Goal: Information Seeking & Learning: Check status

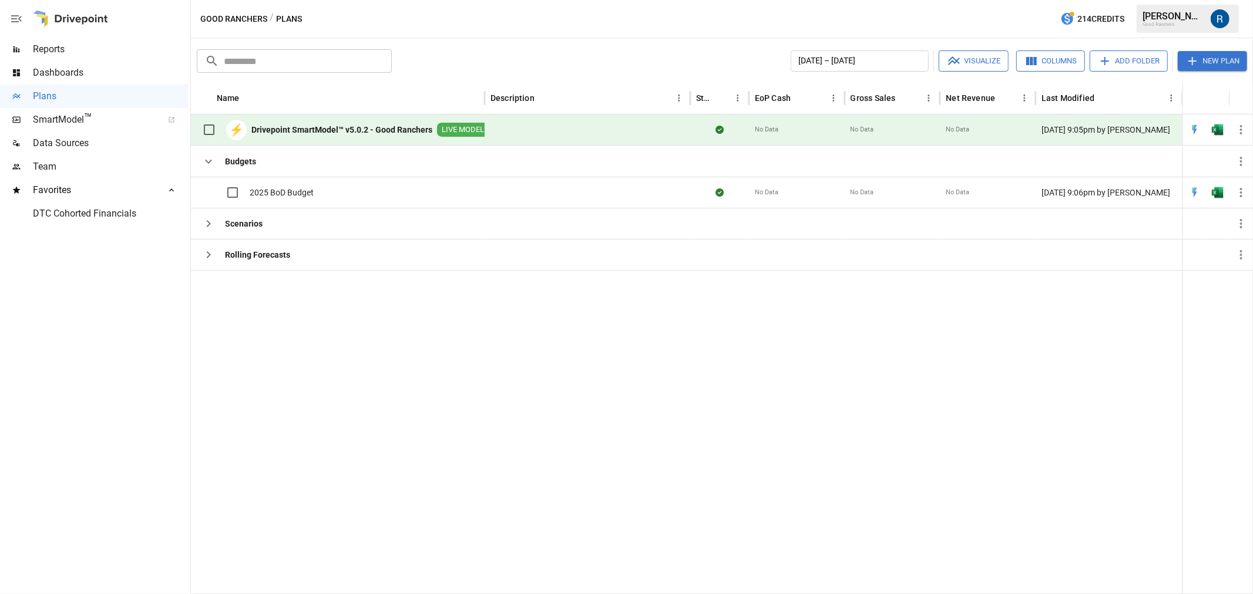
click at [51, 121] on span "SmartModel ™" at bounding box center [94, 120] width 122 height 14
click at [83, 140] on span "Data Sources" at bounding box center [110, 143] width 155 height 14
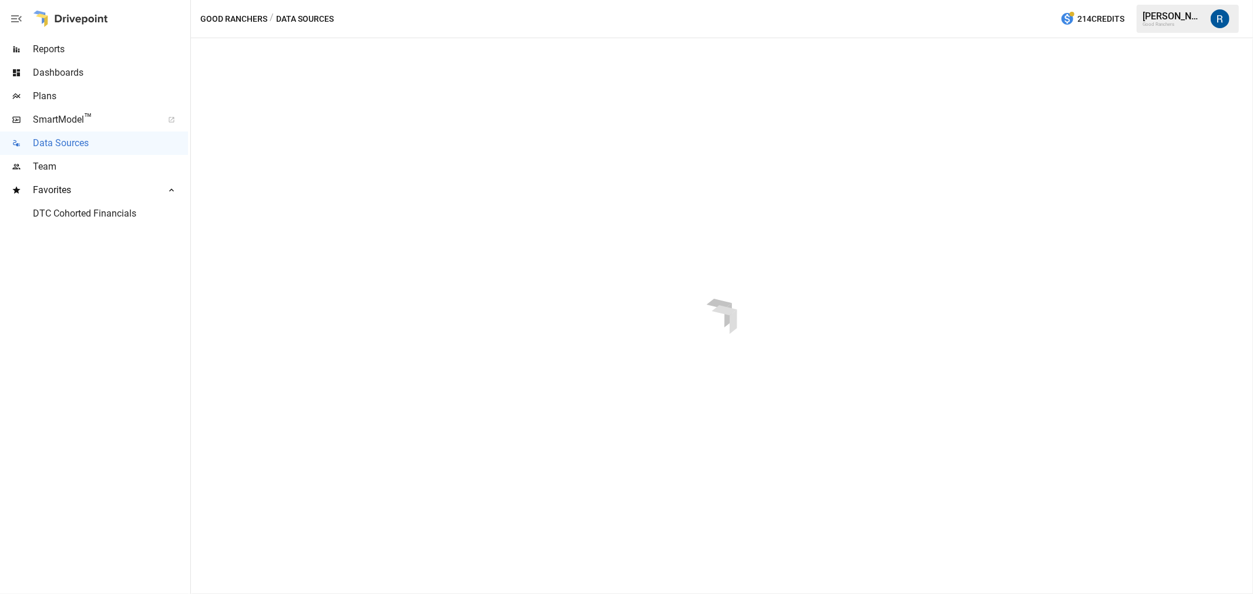
click at [58, 61] on div "Dashboards" at bounding box center [94, 72] width 188 height 23
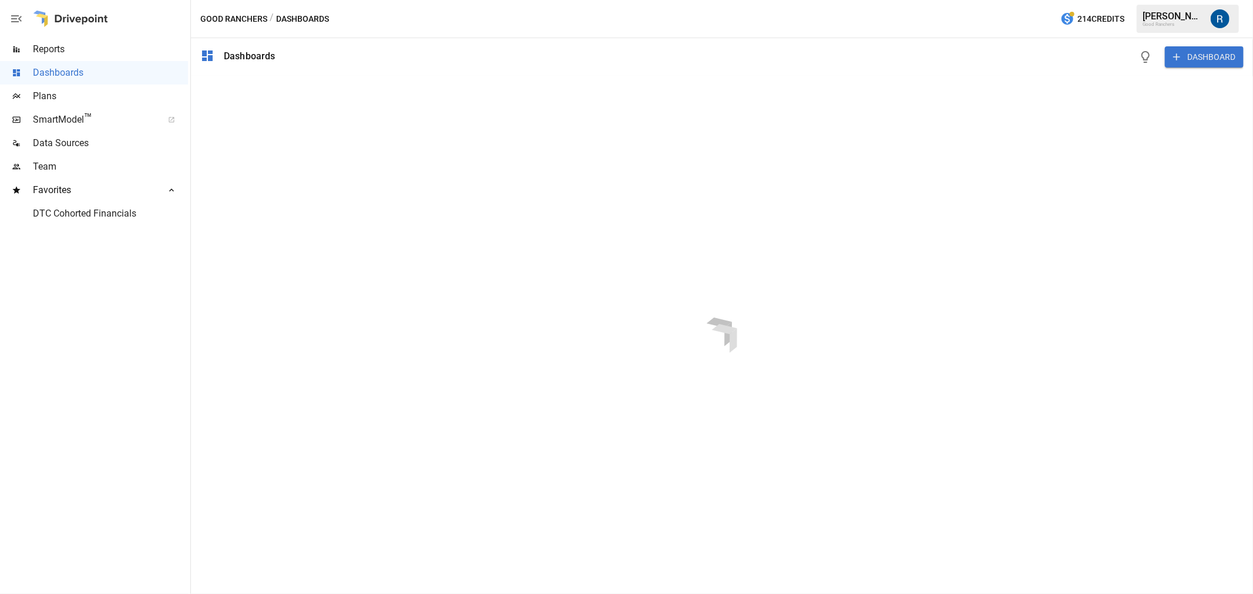
click at [63, 120] on span "SmartModel ™" at bounding box center [94, 120] width 122 height 14
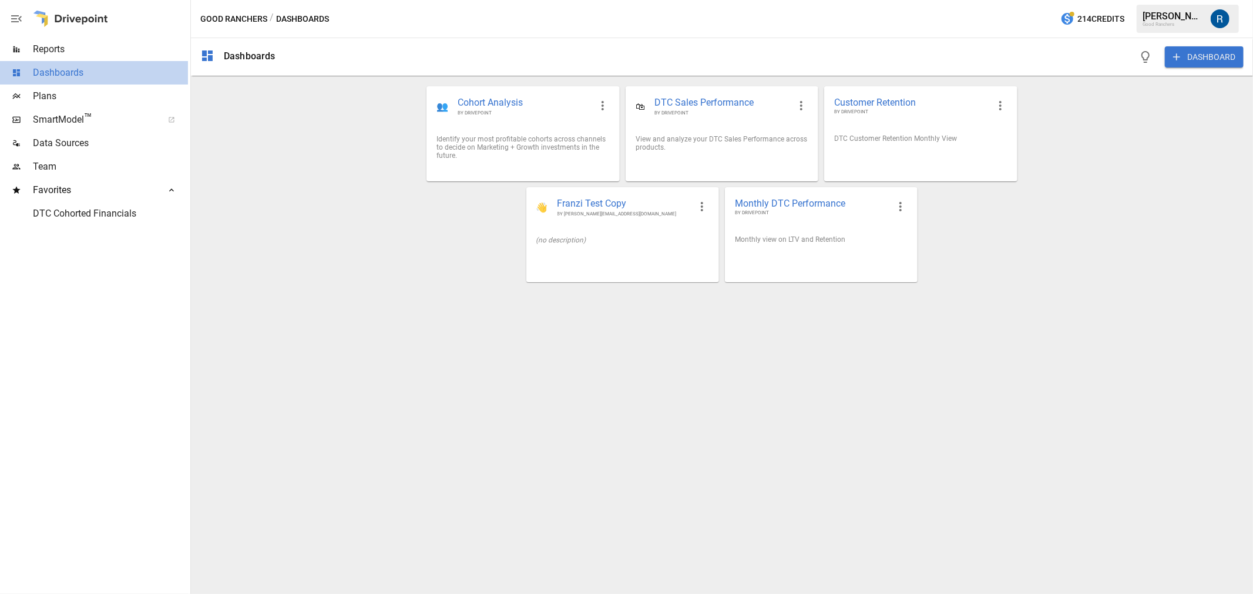
click at [65, 67] on span "Dashboards" at bounding box center [110, 73] width 155 height 14
click at [840, 208] on span "Monthly DTC Performance" at bounding box center [812, 203] width 154 height 12
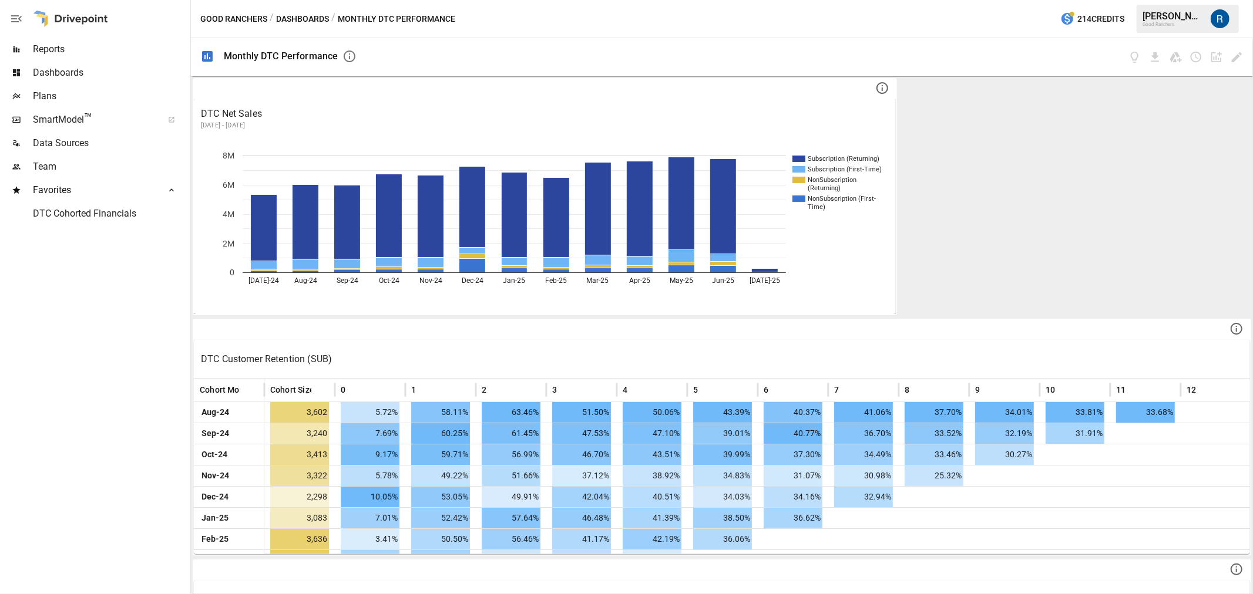
click at [51, 53] on span "Reports" at bounding box center [110, 49] width 155 height 14
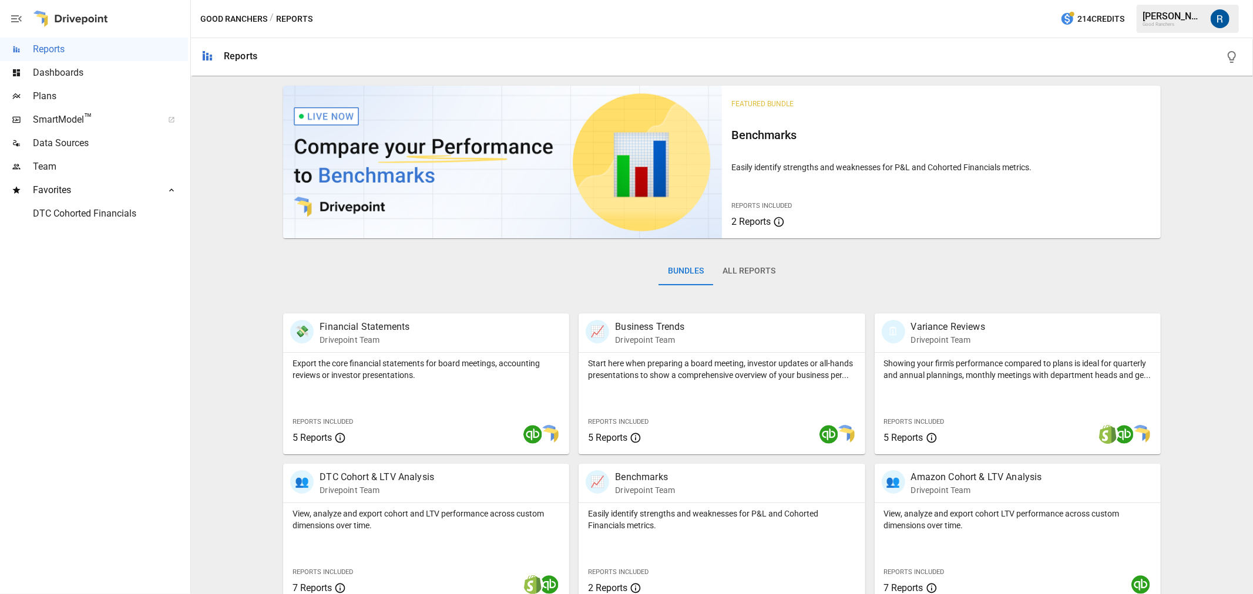
click at [782, 277] on div "Bundles All Reports" at bounding box center [721, 281] width 877 height 66
click at [758, 263] on button "All Reports" at bounding box center [749, 271] width 72 height 28
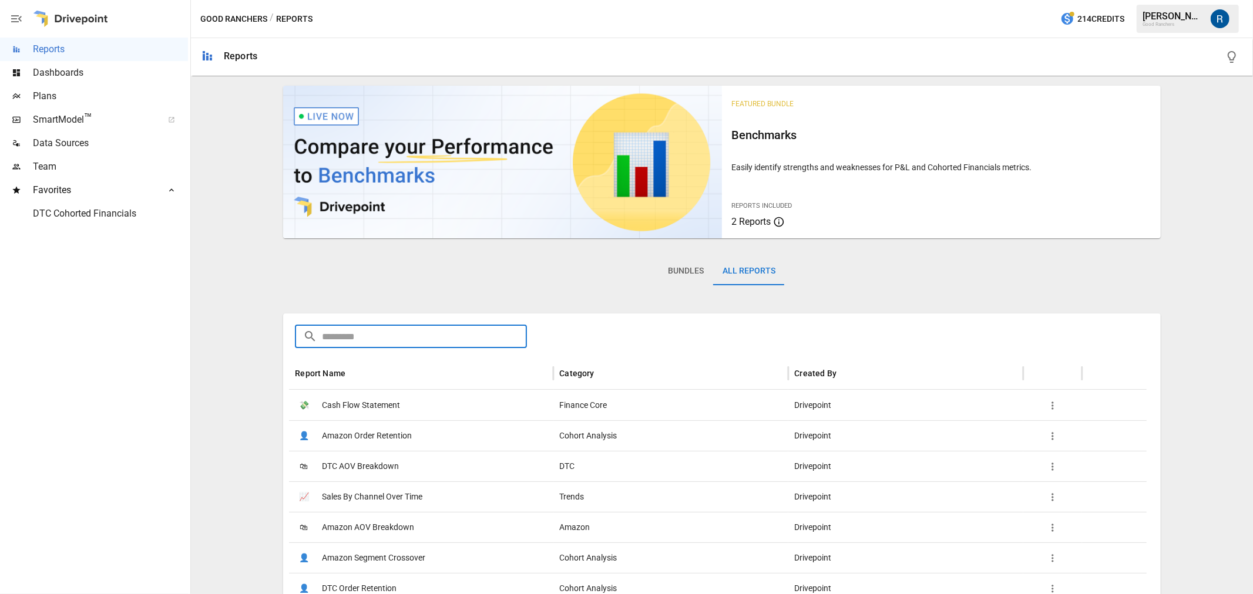
click at [500, 338] on input "text" at bounding box center [424, 336] width 205 height 23
type input "*********"
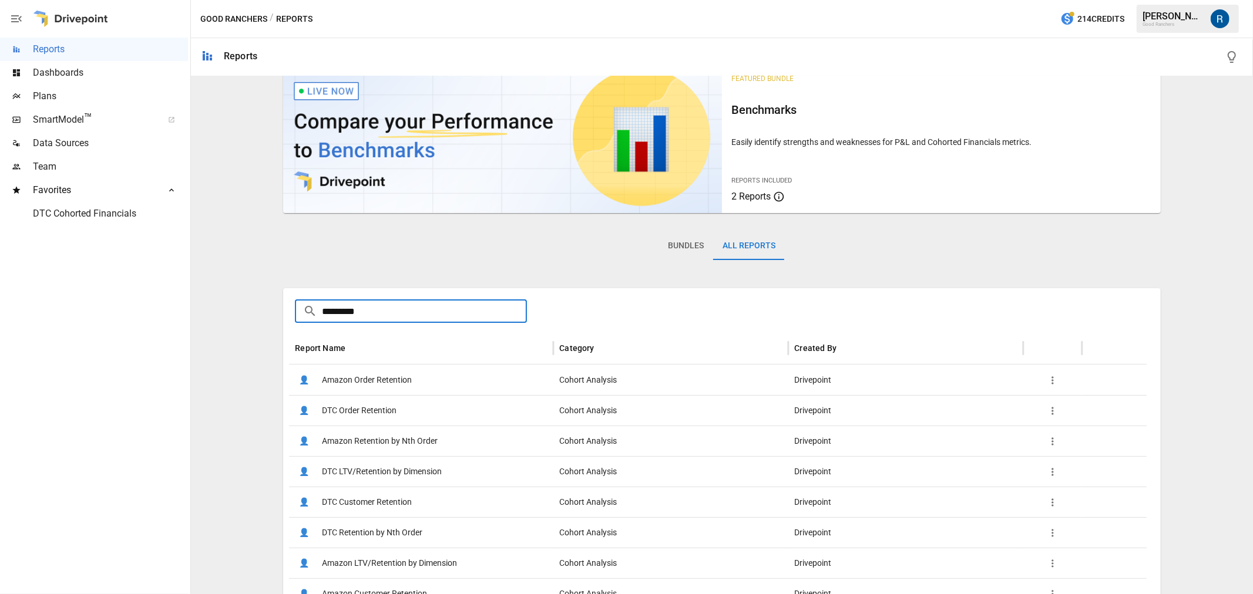
scroll to position [44, 0]
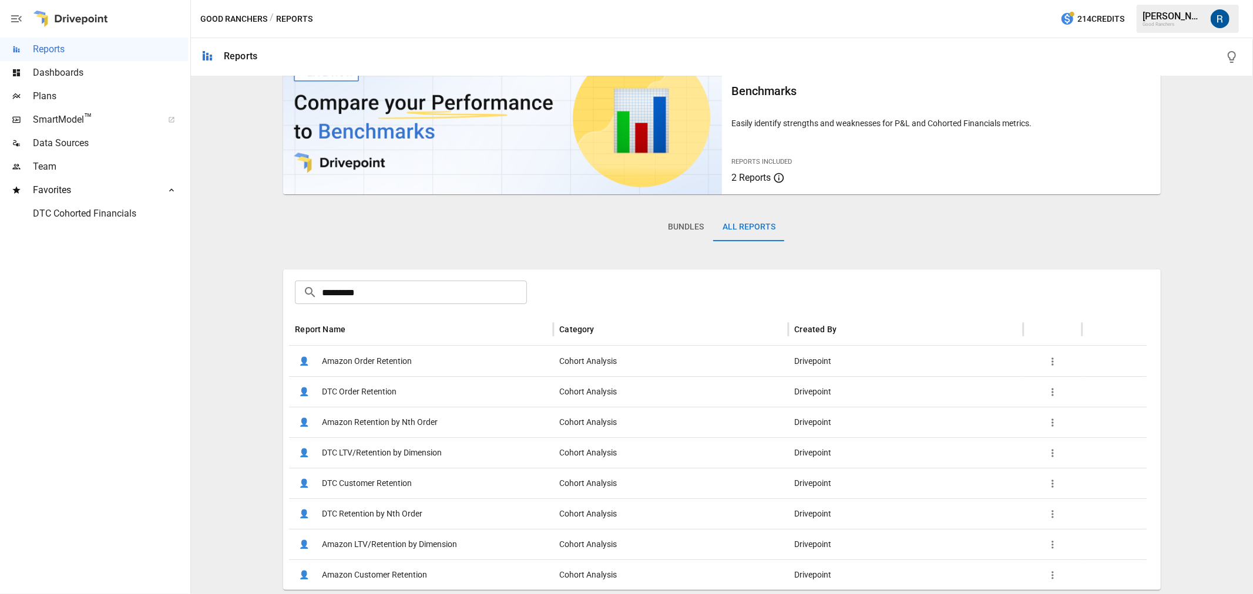
click at [376, 486] on span "DTC Customer Retention" at bounding box center [367, 484] width 90 height 30
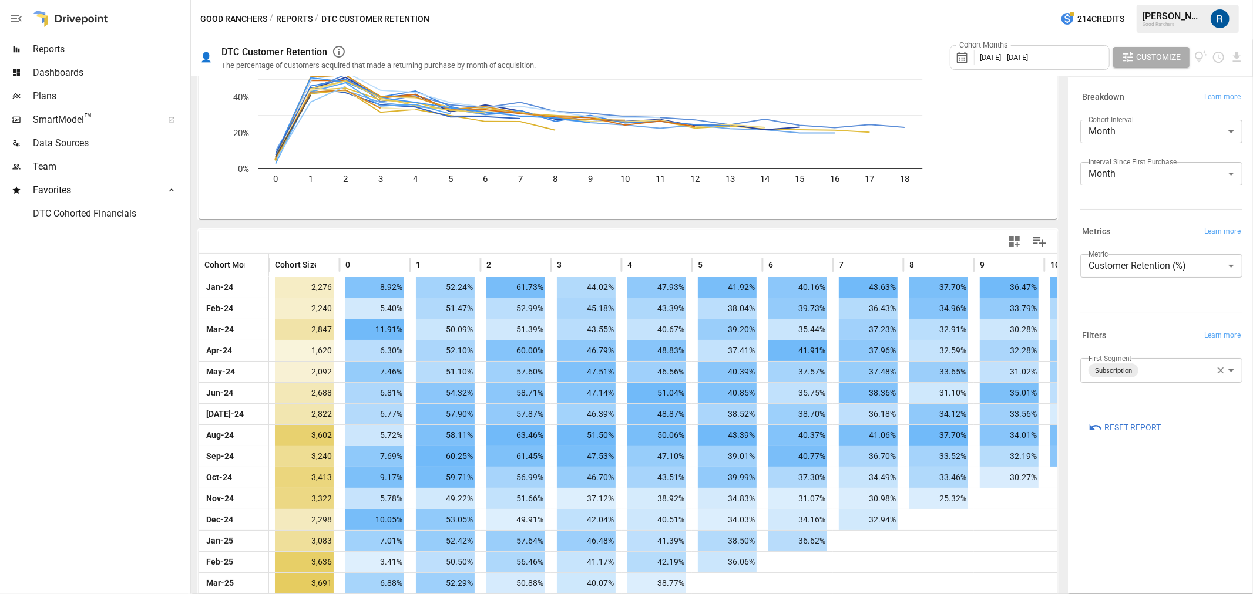
scroll to position [198, 0]
